Goal: Transaction & Acquisition: Purchase product/service

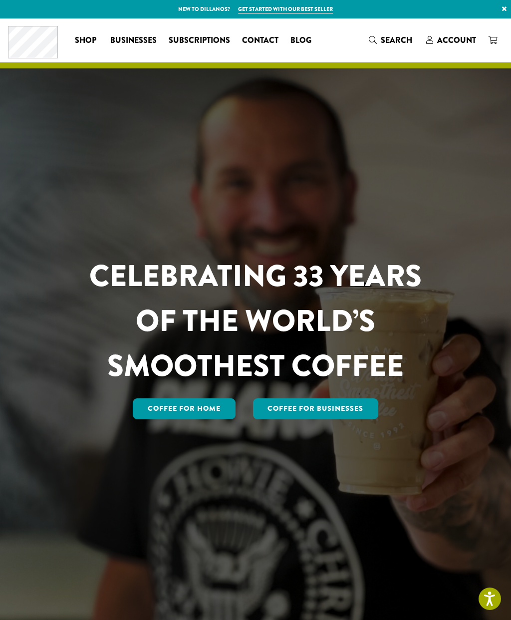
click at [462, 41] on span "Account" at bounding box center [456, 39] width 39 height 11
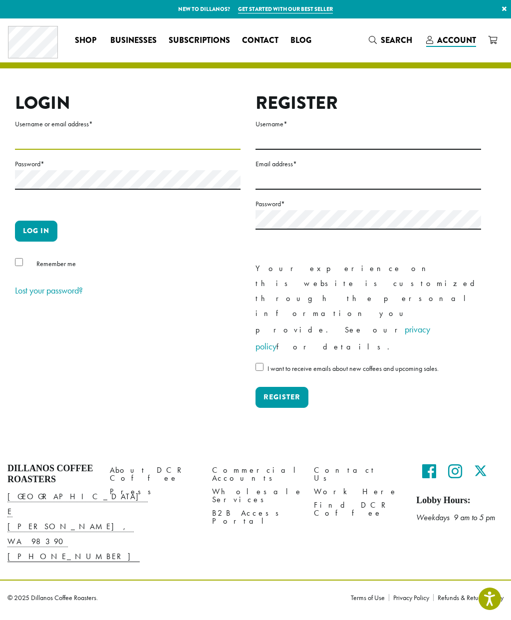
click at [34, 141] on input "Username or email address *" at bounding box center [128, 139] width 226 height 19
type input "**********"
click at [35, 232] on button "Log in" at bounding box center [36, 231] width 42 height 21
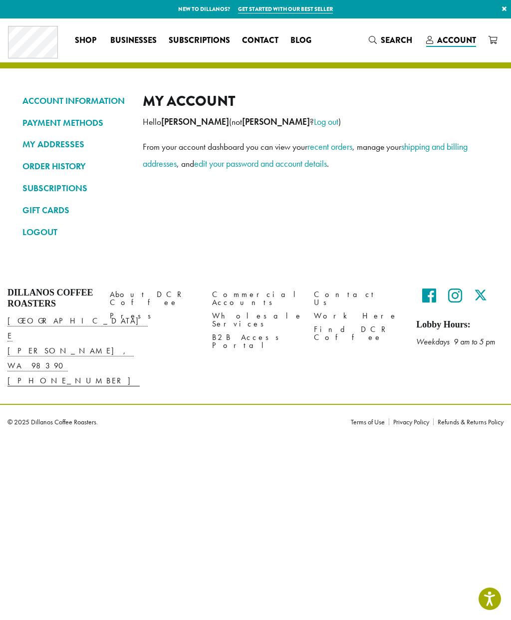
click at [62, 164] on link "ORDER HISTORY" at bounding box center [74, 166] width 105 height 17
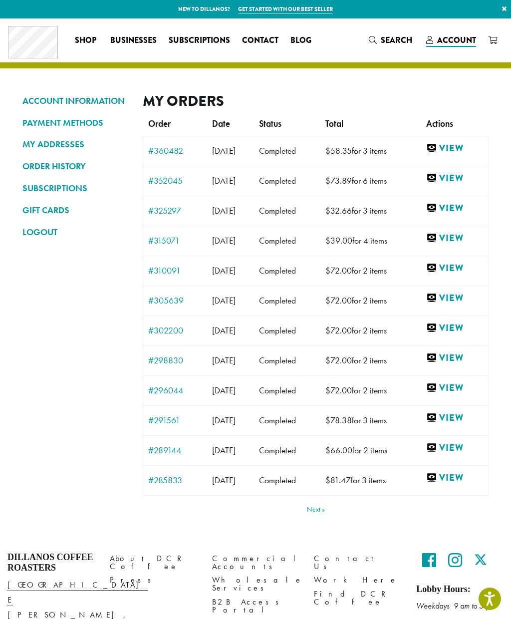
click at [162, 146] on link "#360482" at bounding box center [175, 150] width 54 height 9
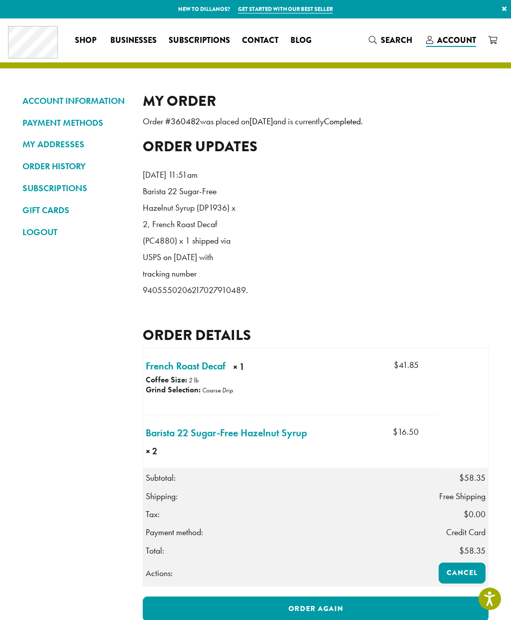
click at [176, 374] on link "French Roast Decaf × 1" at bounding box center [186, 366] width 80 height 15
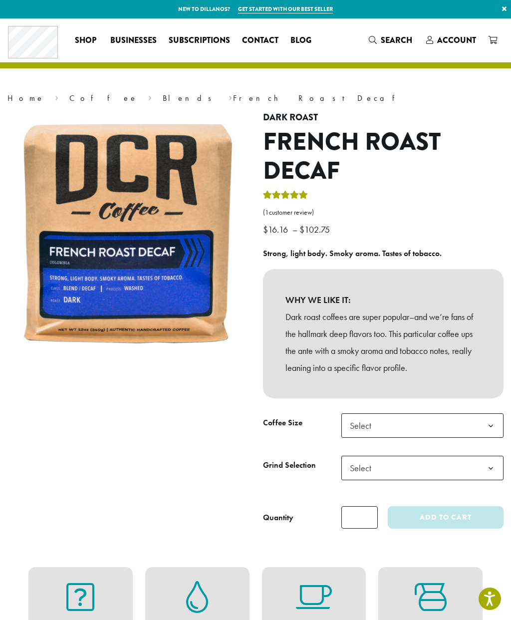
click at [492, 425] on b at bounding box center [491, 426] width 24 height 24
click at [462, 461] on span "Select" at bounding box center [423, 468] width 162 height 24
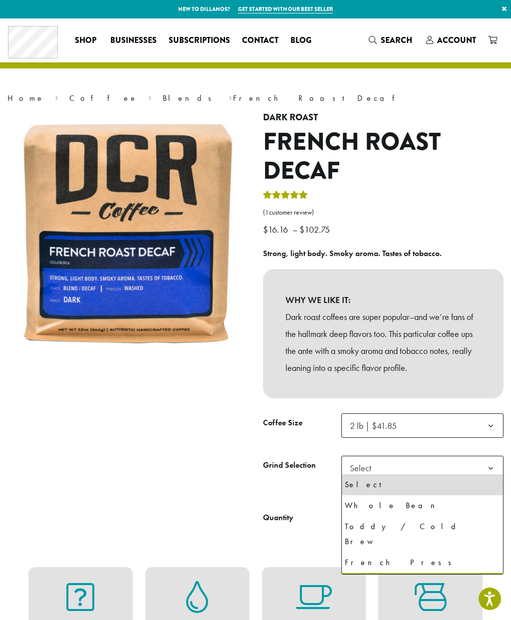
select select "**********"
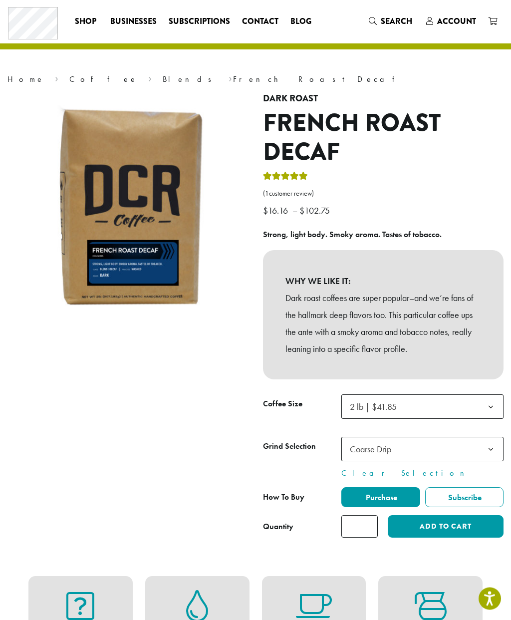
scroll to position [23, 0]
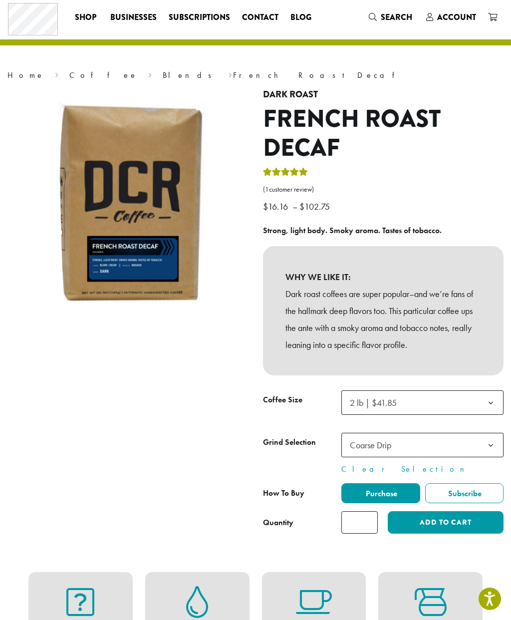
click at [442, 520] on button "Add to cart" at bounding box center [446, 522] width 116 height 22
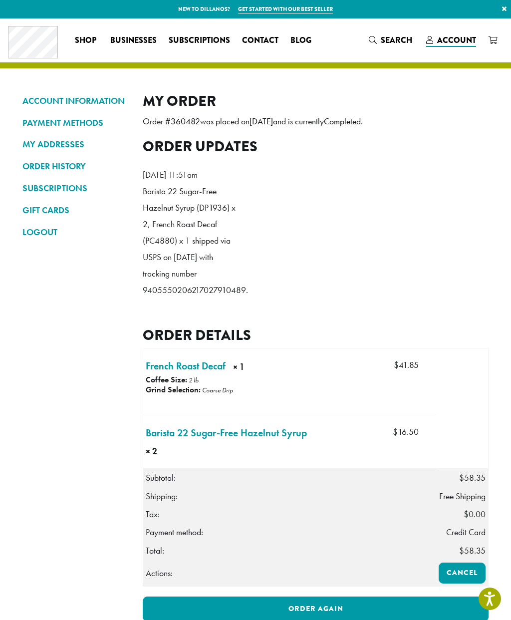
click at [178, 440] on link "Barista 22 Sugar-Free Hazelnut Syrup × 2" at bounding box center [226, 432] width 161 height 15
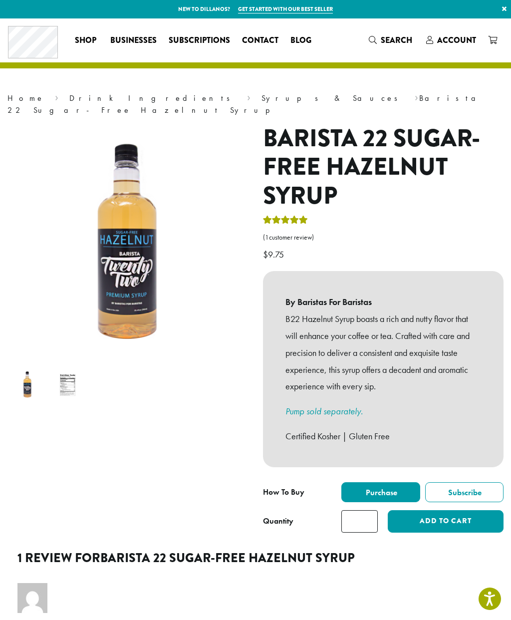
click at [368, 510] on input "*" at bounding box center [360, 521] width 36 height 22
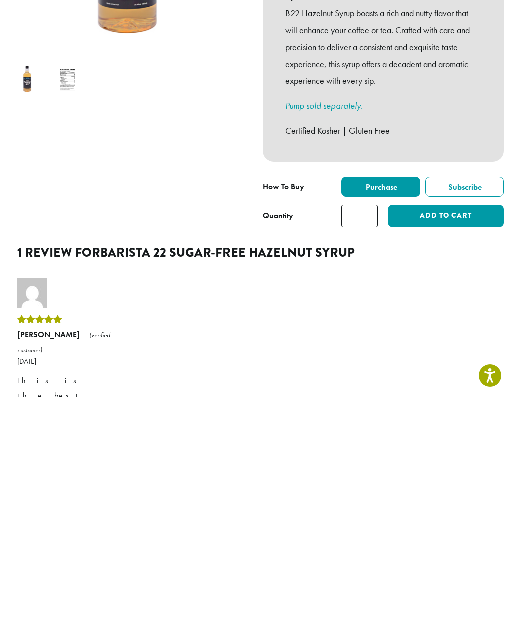
type input "*"
click at [441, 428] on button "Add to cart" at bounding box center [446, 439] width 116 height 22
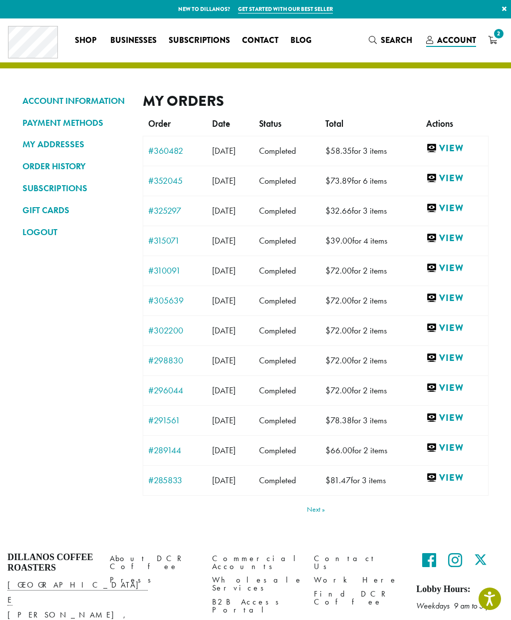
click at [163, 272] on link "#310091" at bounding box center [175, 270] width 54 height 9
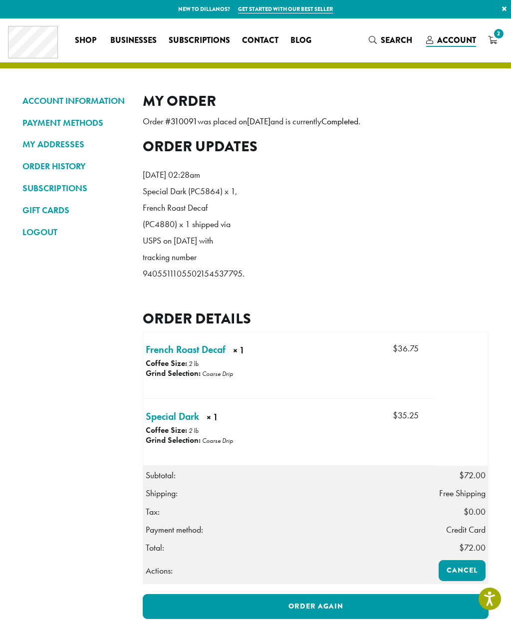
click at [172, 424] on link "Special Dark × 1" at bounding box center [172, 416] width 53 height 15
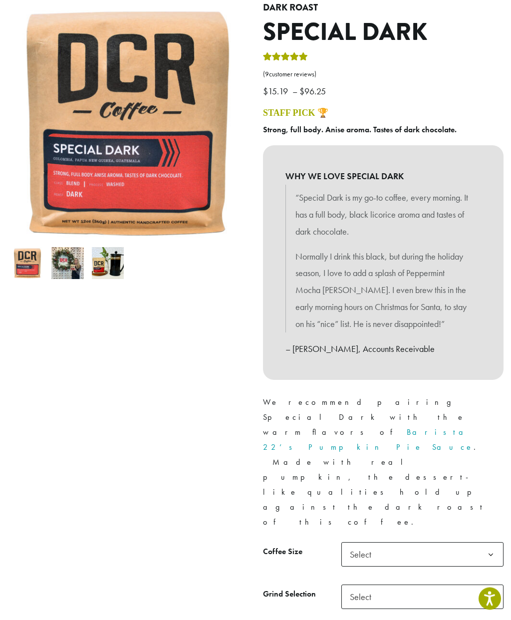
scroll to position [110, 0]
click at [413, 542] on span "Select" at bounding box center [423, 554] width 162 height 24
click at [402, 585] on span "Select" at bounding box center [423, 597] width 162 height 24
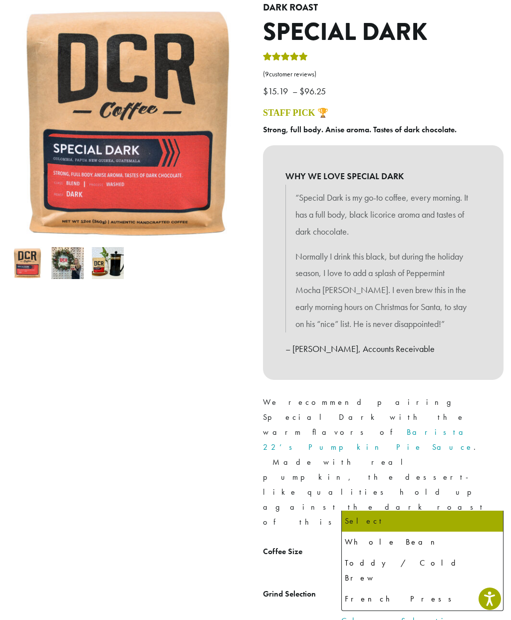
select select "**********"
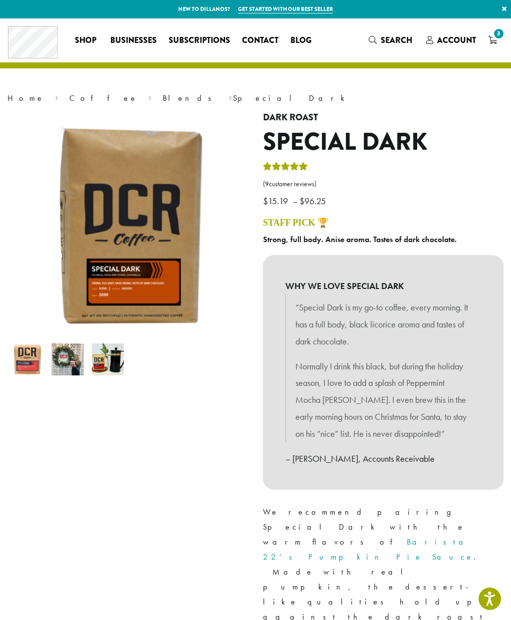
click at [499, 38] on span "3" at bounding box center [498, 33] width 13 height 13
select select "**********"
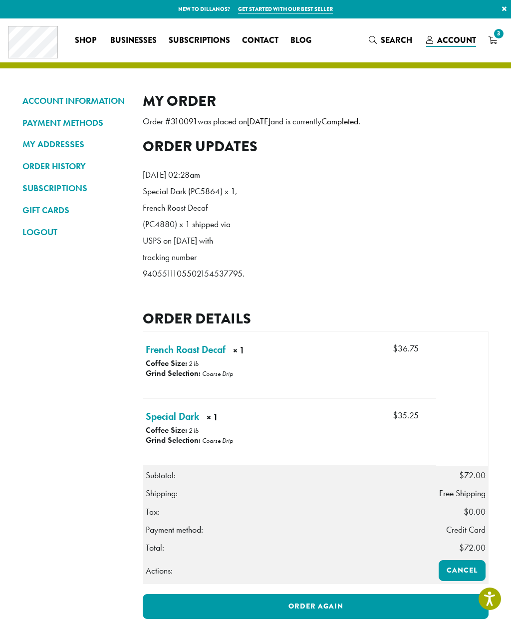
click at [182, 357] on link "French Roast Decaf × 1" at bounding box center [186, 349] width 80 height 15
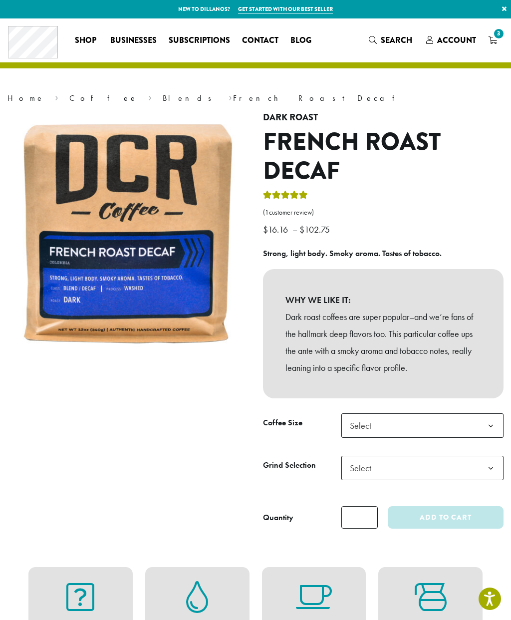
click at [407, 419] on span "Select" at bounding box center [423, 425] width 162 height 24
click at [399, 460] on span "Select" at bounding box center [423, 468] width 162 height 24
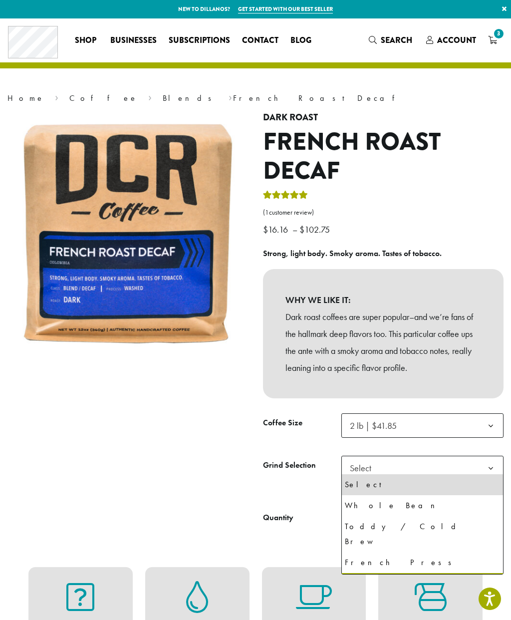
select select "**********"
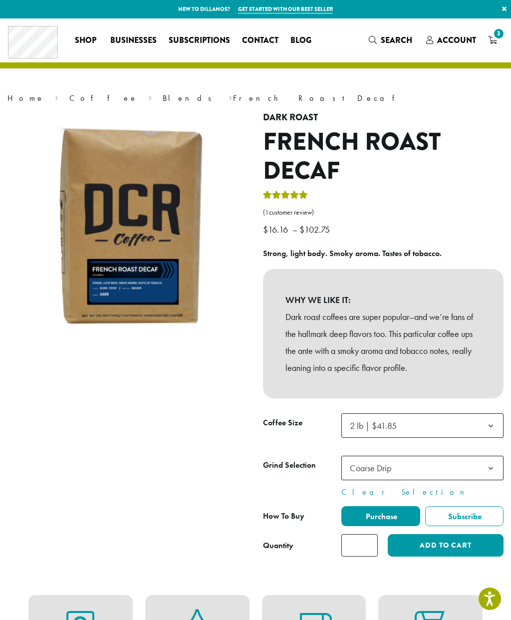
click at [434, 539] on button "Add to cart" at bounding box center [446, 545] width 116 height 22
click at [496, 34] on span "4" at bounding box center [498, 33] width 13 height 13
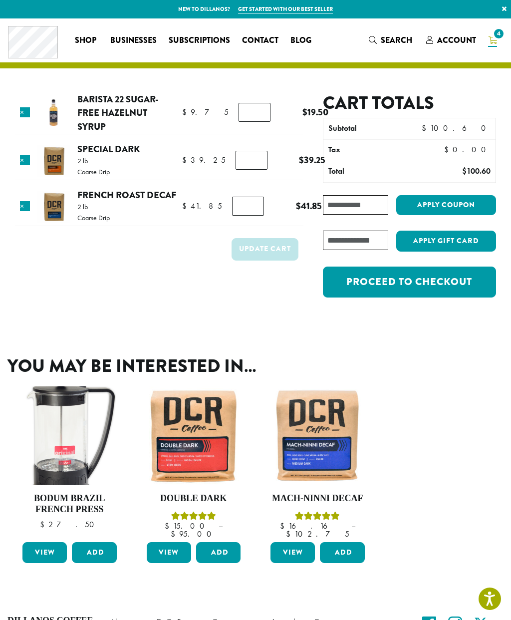
click at [405, 281] on link "Proceed to checkout" at bounding box center [409, 282] width 173 height 31
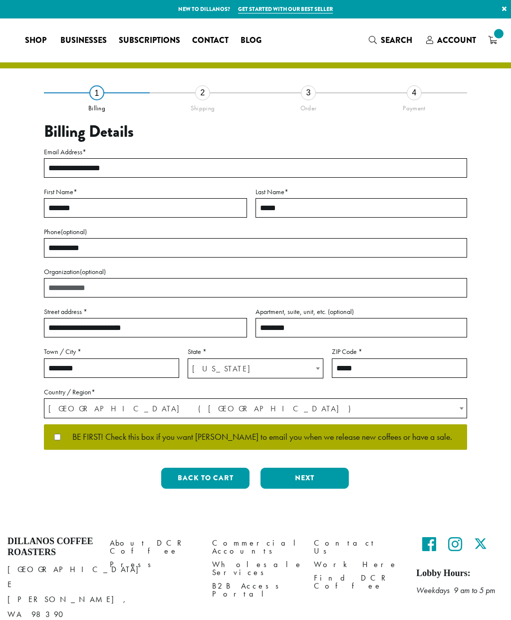
select select "**"
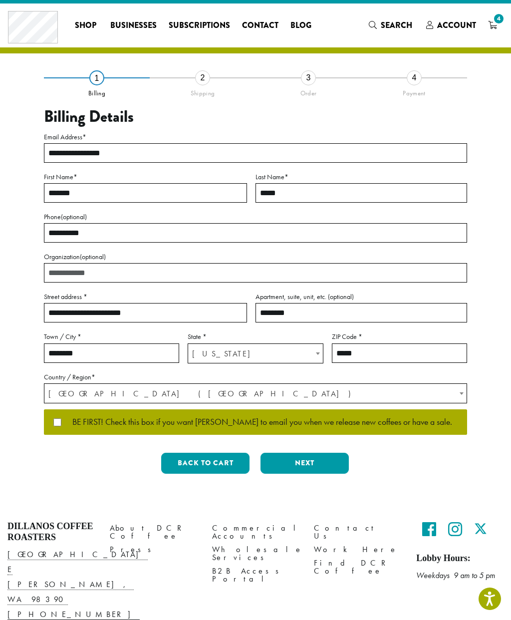
scroll to position [35, 0]
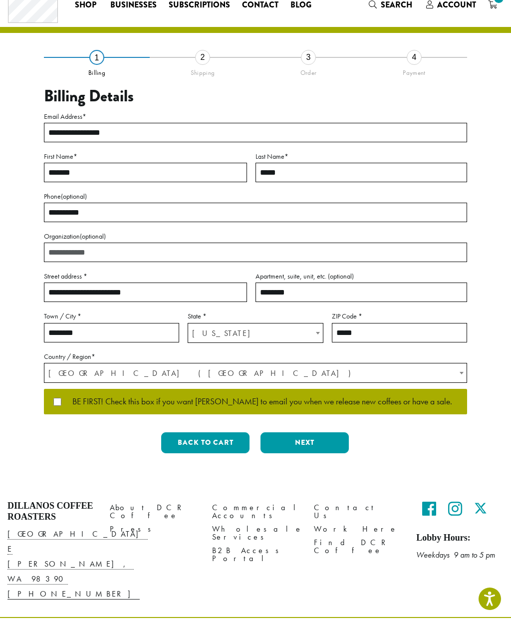
click at [317, 441] on button "Next" at bounding box center [305, 442] width 88 height 21
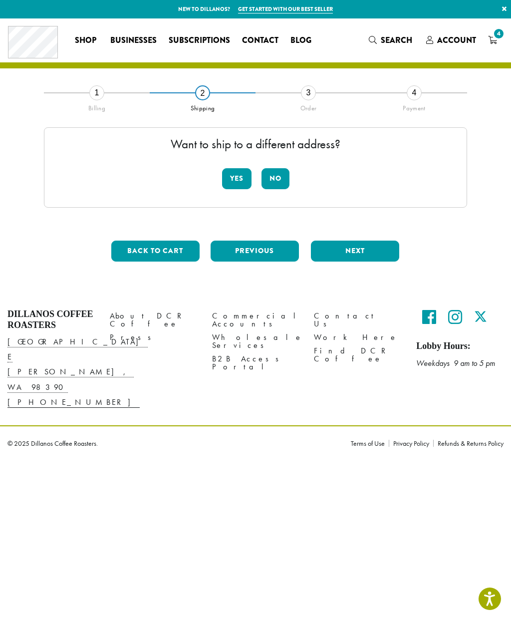
click at [279, 176] on button "No" at bounding box center [276, 178] width 28 height 21
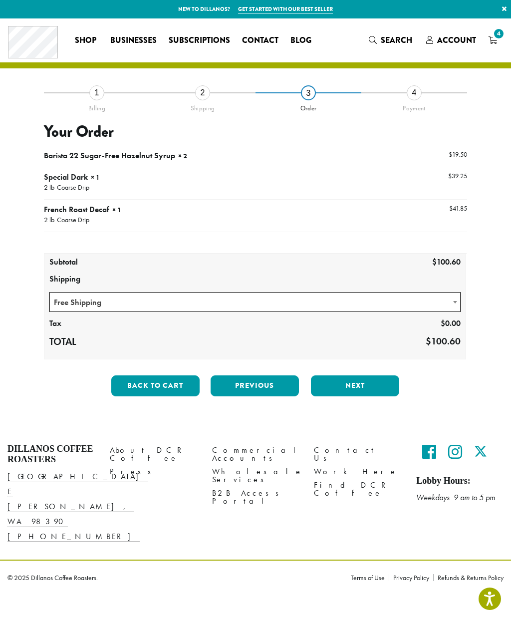
click at [365, 386] on button "Next" at bounding box center [355, 386] width 88 height 21
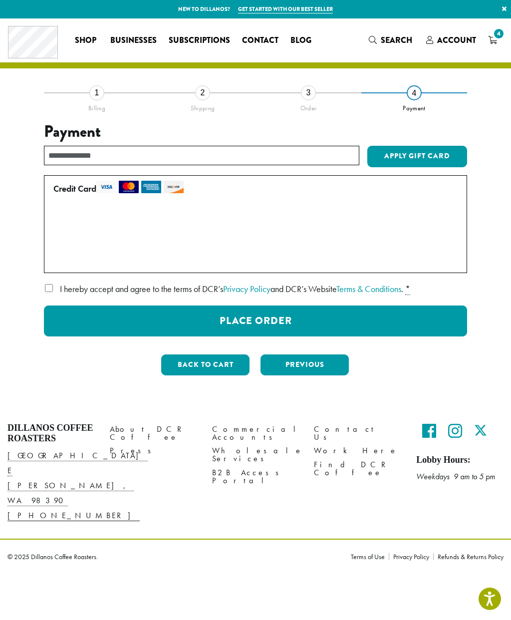
click at [145, 312] on button "Place Order" at bounding box center [255, 321] width 423 height 31
